Goal: Transaction & Acquisition: Purchase product/service

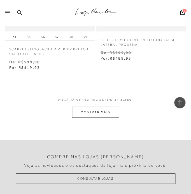
scroll to position [786, 0]
click at [93, 111] on button "MOSTRAR MAIS" at bounding box center [95, 111] width 47 height 11
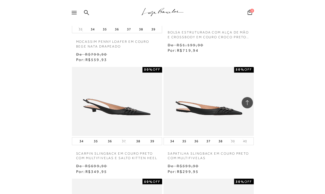
scroll to position [1039, 0]
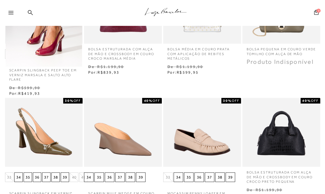
scroll to position [281, 0]
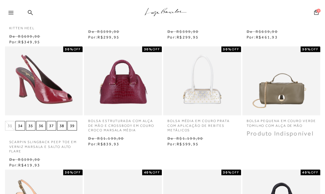
click at [9, 12] on icon at bounding box center [10, 12] width 5 height 3
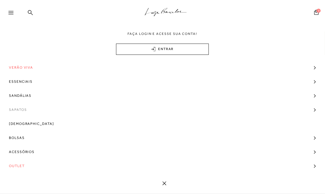
click at [23, 110] on span "Sapatos" at bounding box center [18, 109] width 18 height 14
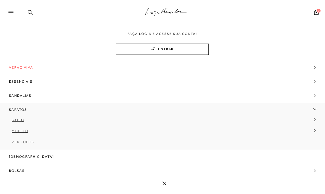
click at [21, 143] on span "Ver Todos" at bounding box center [23, 142] width 22 height 4
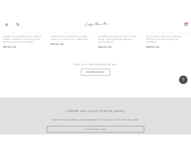
scroll to position [927, 0]
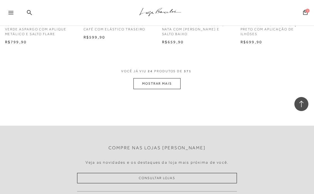
click at [155, 84] on button "MOSTRAR MAIS" at bounding box center [157, 83] width 47 height 11
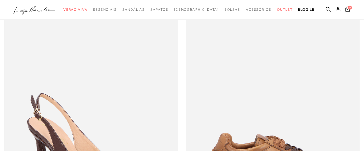
scroll to position [0, 0]
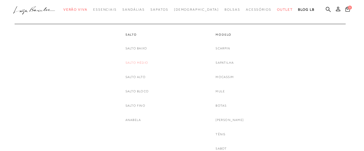
click at [134, 61] on link "Salto Médio" at bounding box center [136, 63] width 23 height 6
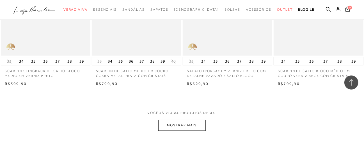
scroll to position [983, 0]
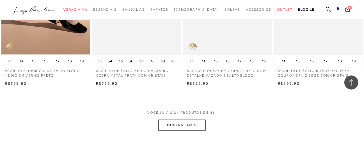
click at [179, 123] on button "MOSTRAR MAIS" at bounding box center [181, 125] width 47 height 11
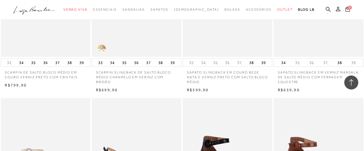
scroll to position [1404, 0]
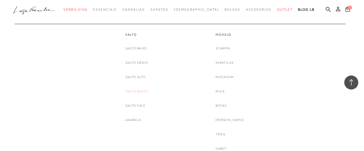
click at [138, 90] on link "Salto Bloco" at bounding box center [136, 91] width 23 height 6
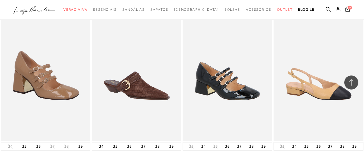
scroll to position [562, 0]
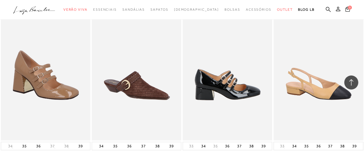
click at [191, 83] on img at bounding box center [227, 73] width 89 height 134
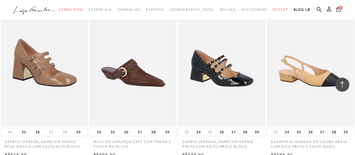
scroll to position [562, 0]
click at [81, 131] on button "39" at bounding box center [78, 132] width 8 height 8
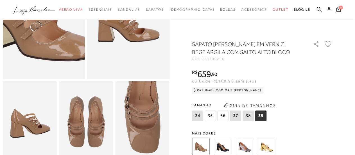
scroll to position [112, 0]
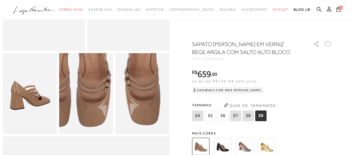
click at [99, 116] on img at bounding box center [74, 76] width 108 height 162
